Goal: Check status

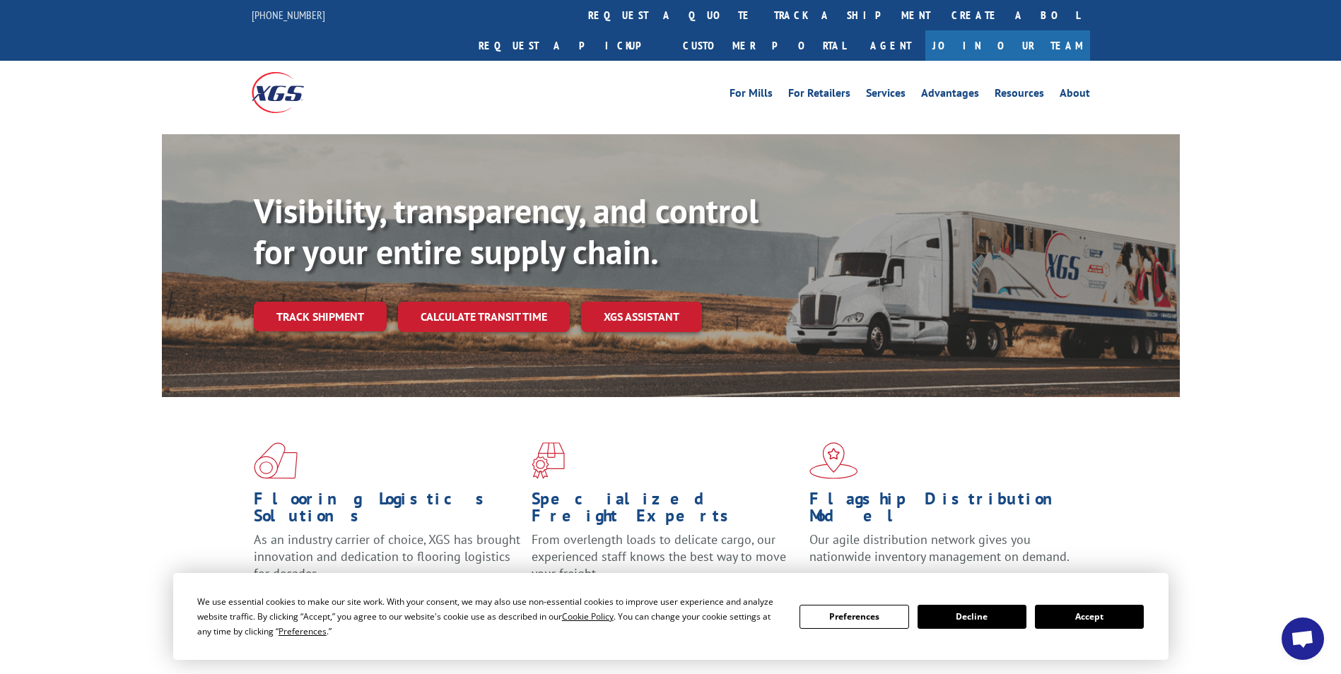
drag, startPoint x: 1112, startPoint y: 622, endPoint x: 1098, endPoint y: 616, distance: 15.5
click at [1111, 621] on button "Accept" at bounding box center [1089, 617] width 109 height 24
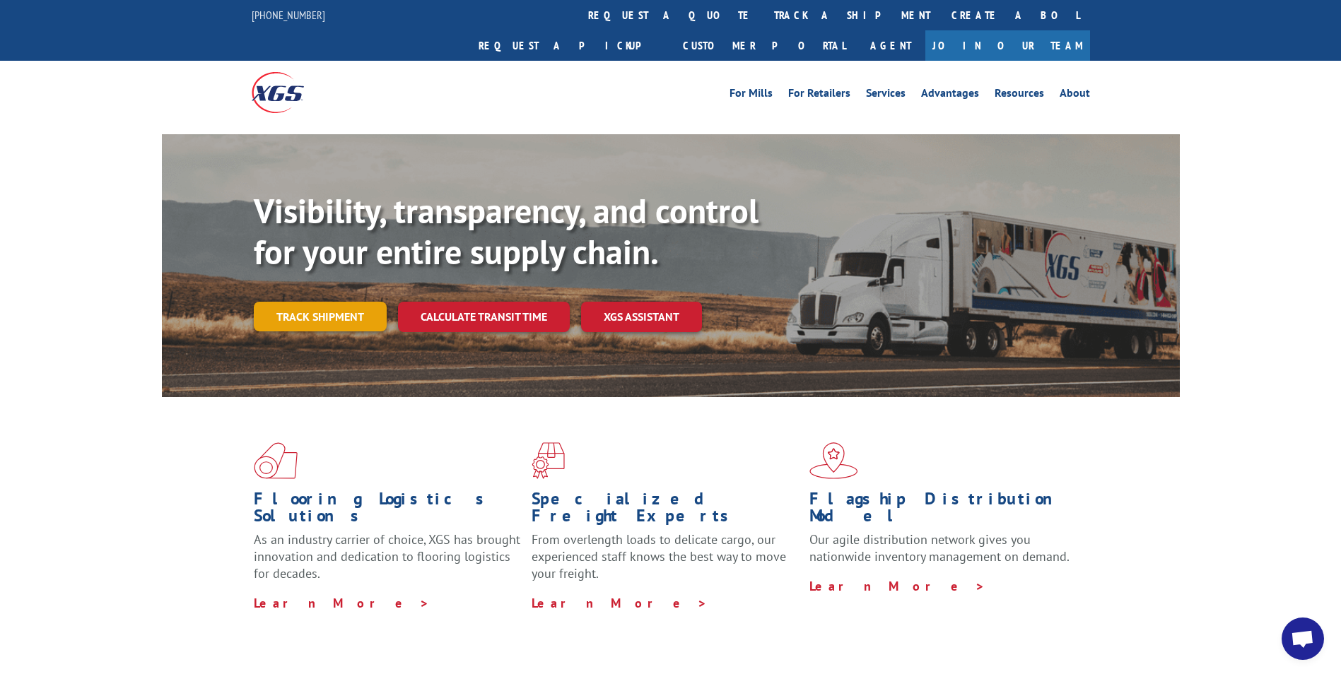
click at [300, 302] on link "Track shipment" at bounding box center [320, 317] width 133 height 30
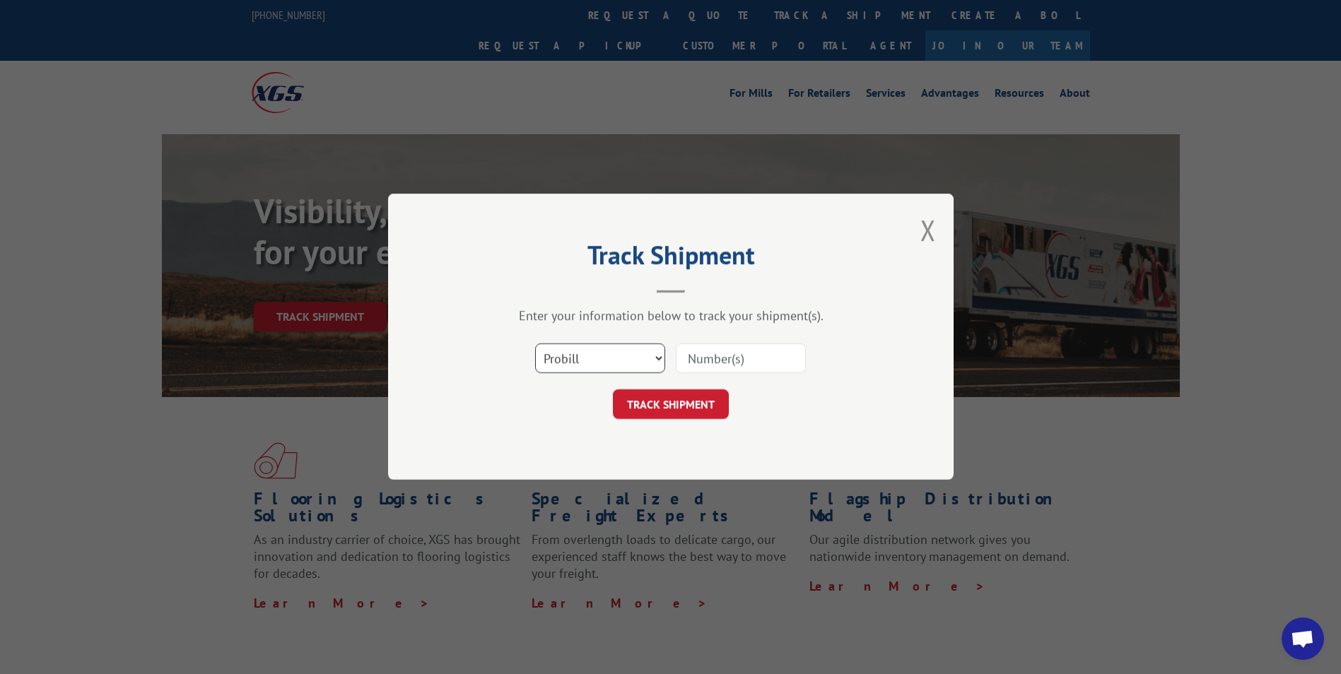
drag, startPoint x: 597, startPoint y: 357, endPoint x: 594, endPoint y: 373, distance: 16.6
click at [596, 363] on select "Select category... Probill BOL PO" at bounding box center [600, 359] width 130 height 30
select select "bol"
click at [535, 344] on select "Select category... Probill BOL PO" at bounding box center [600, 359] width 130 height 30
click at [722, 364] on input at bounding box center [741, 359] width 130 height 30
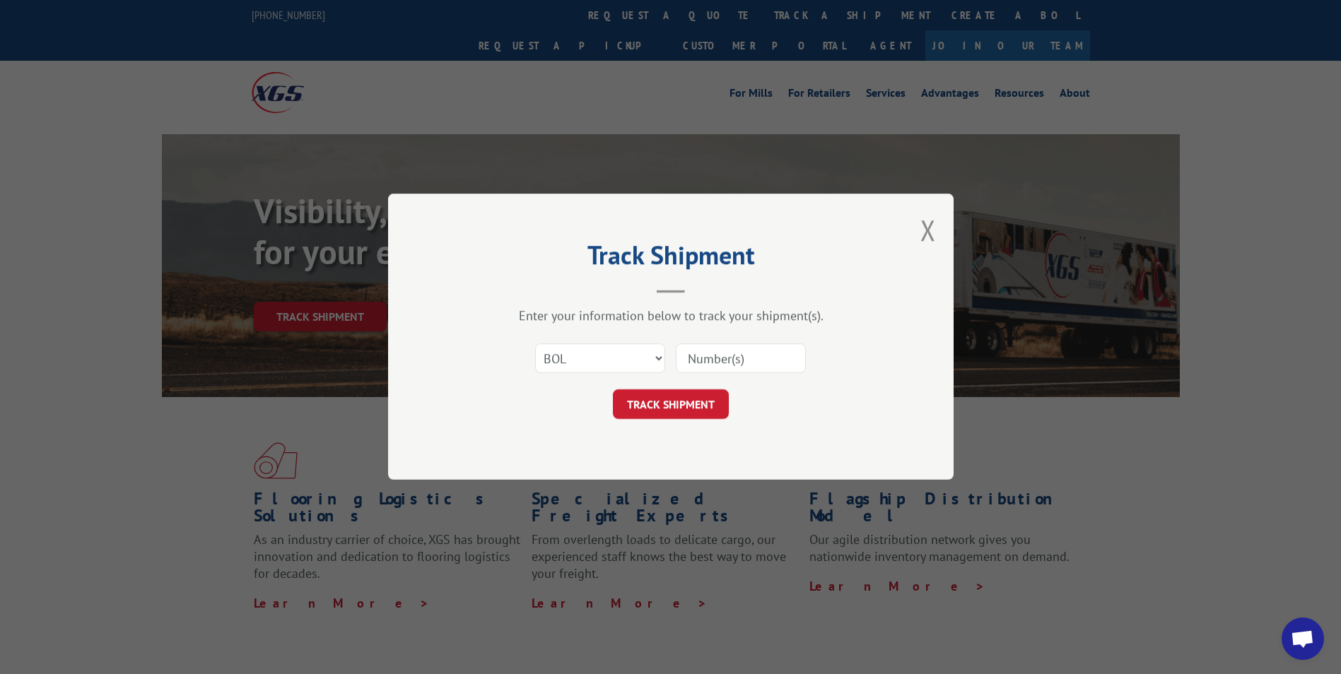
paste input "5549072,"
type input "5549072"
click at [684, 406] on button "TRACK SHIPMENT" at bounding box center [671, 405] width 116 height 30
